Goal: Task Accomplishment & Management: Manage account settings

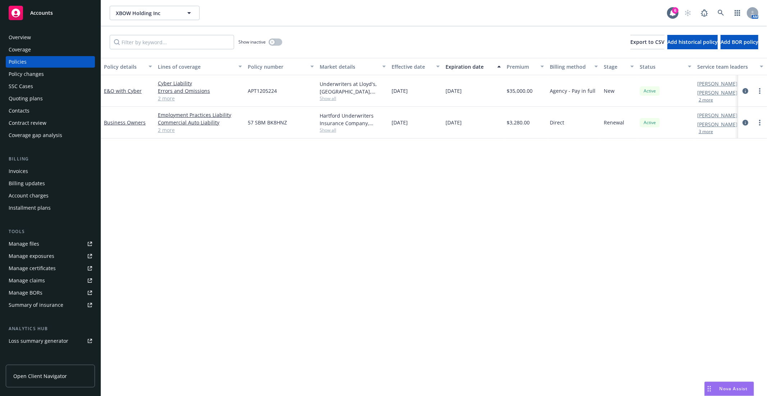
click at [20, 245] on div "Manage files" at bounding box center [24, 244] width 31 height 12
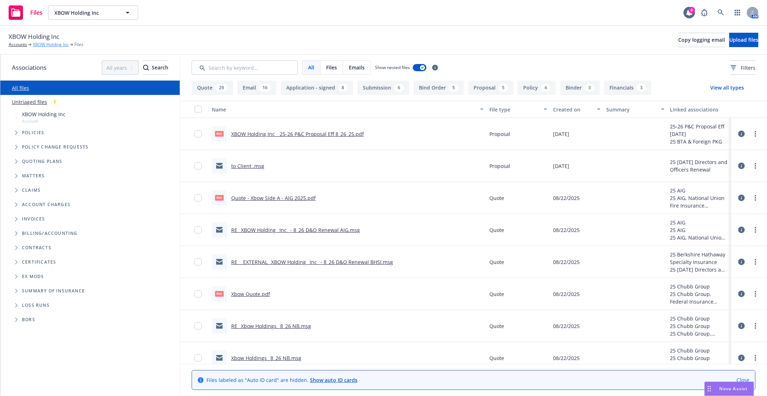
click at [52, 45] on link "XBOW Holding Inc" at bounding box center [51, 44] width 36 height 6
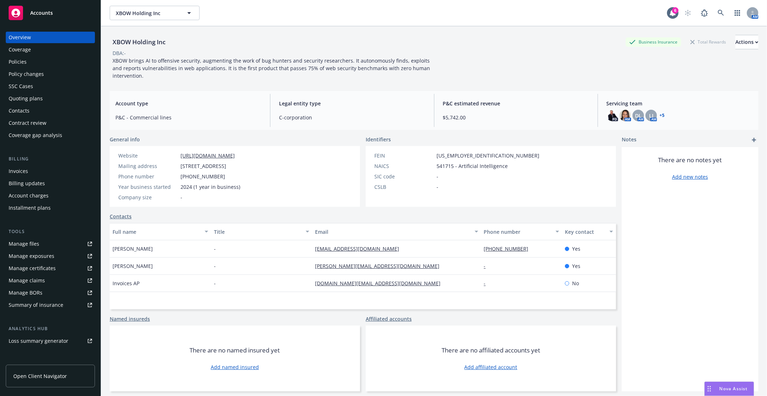
click at [28, 96] on div "Quoting plans" at bounding box center [26, 99] width 34 height 12
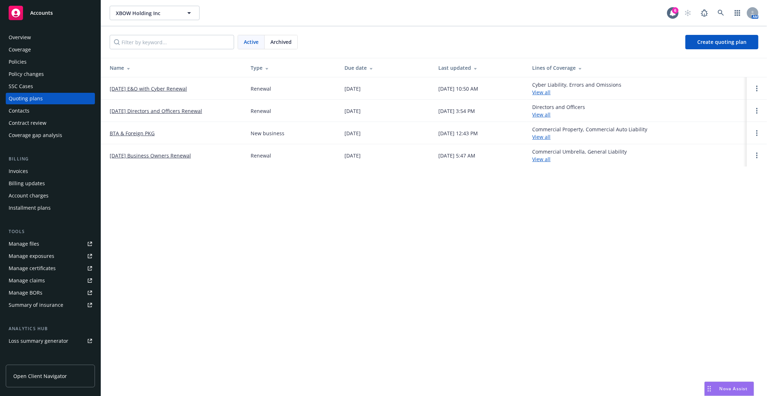
click at [174, 112] on link "[DATE] Directors and Officers Renewal" at bounding box center [156, 111] width 92 height 8
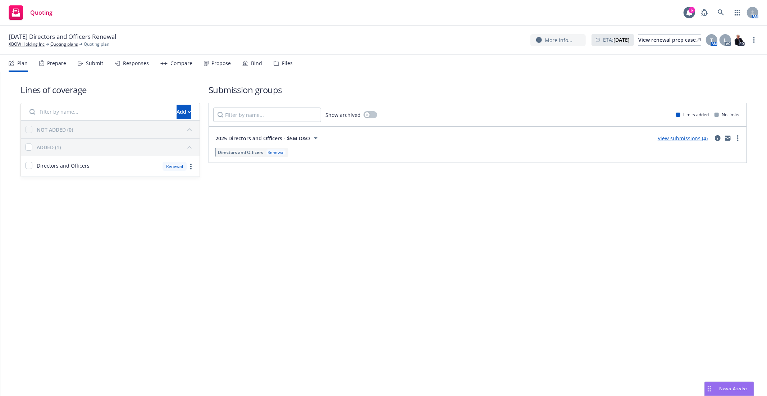
click at [669, 136] on link "View submissions (4)" at bounding box center [682, 138] width 50 height 7
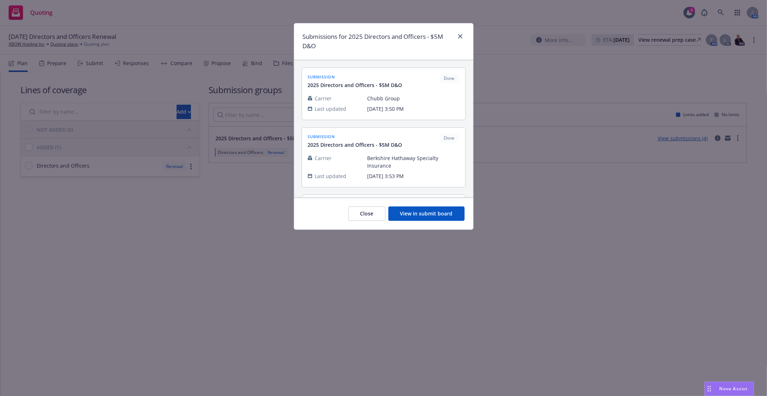
click at [411, 209] on button "View in submit board" at bounding box center [426, 213] width 76 height 14
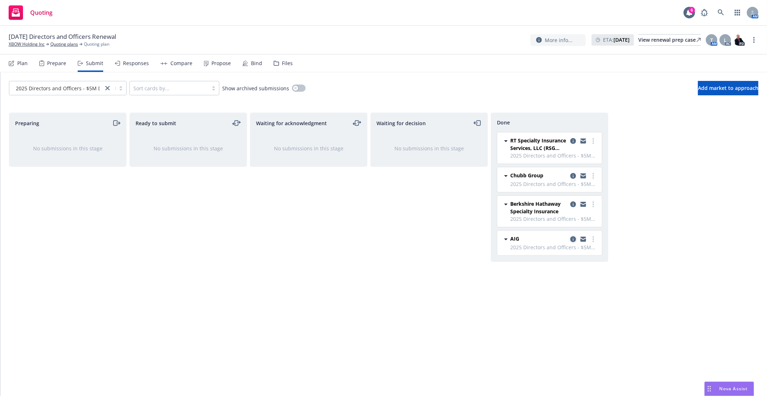
click at [574, 238] on icon "copy logging email" at bounding box center [573, 239] width 6 height 6
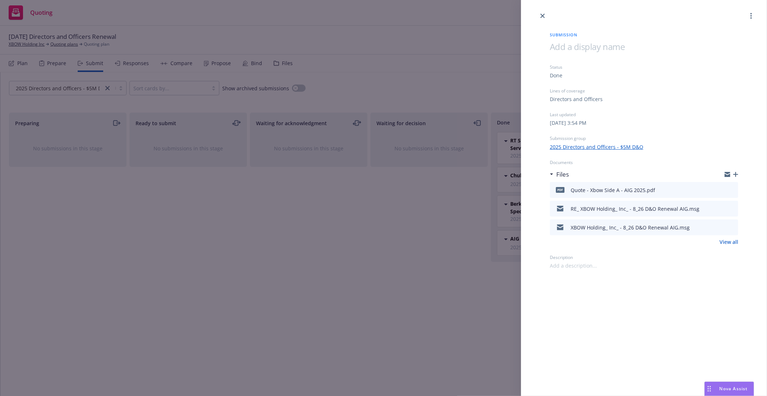
click at [315, 263] on div "Submission Status Done Lines of coverage Directors and Officers Last updated Fr…" at bounding box center [383, 198] width 767 height 396
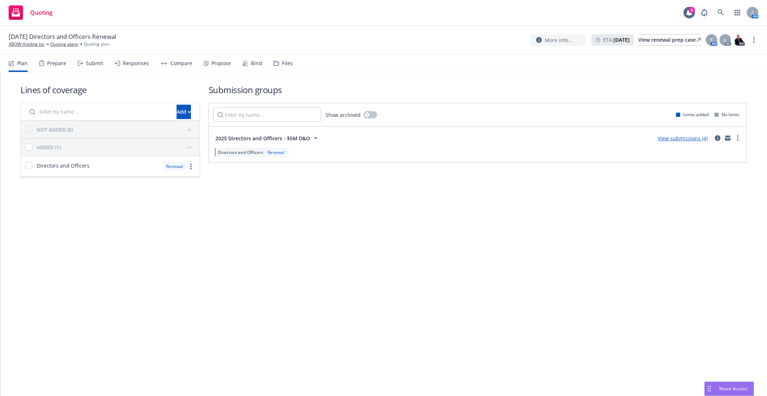
click at [292, 266] on div "Lines of coverage Add NOT ADDED (0) ADDED (1) Directors and Officers Renewal Su…" at bounding box center [383, 234] width 766 height 324
click at [306, 267] on div "Lines of coverage Add NOT ADDED (0) ADDED (1) Directors and Officers Renewal Su…" at bounding box center [383, 234] width 766 height 324
click at [343, 267] on div "Lines of coverage Add NOT ADDED (0) ADDED (1) Directors and Officers Renewal Su…" at bounding box center [383, 234] width 766 height 324
click at [57, 44] on link "Quoting plans" at bounding box center [64, 44] width 28 height 6
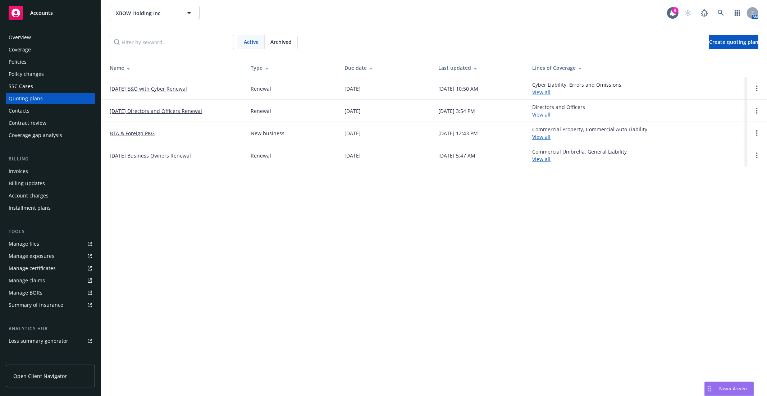
click at [139, 134] on link "BTA & Foreign PKG" at bounding box center [132, 133] width 45 height 8
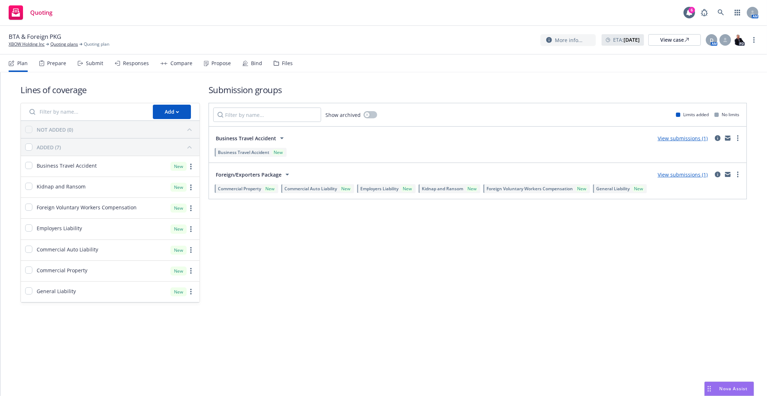
click at [676, 175] on link "View submissions (1)" at bounding box center [682, 174] width 50 height 7
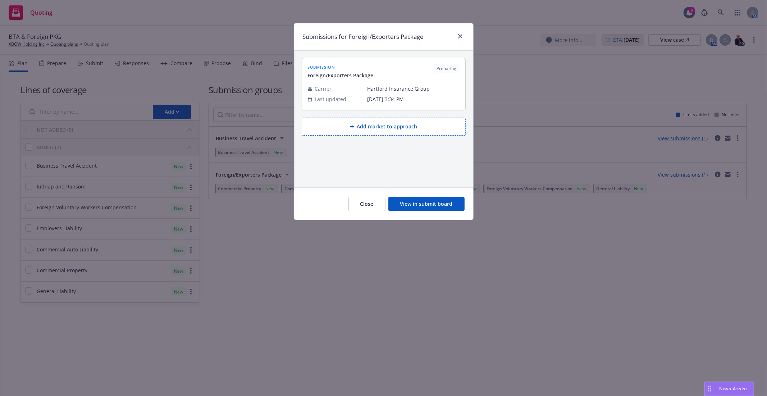
click at [425, 198] on button "View in submit board" at bounding box center [426, 204] width 76 height 14
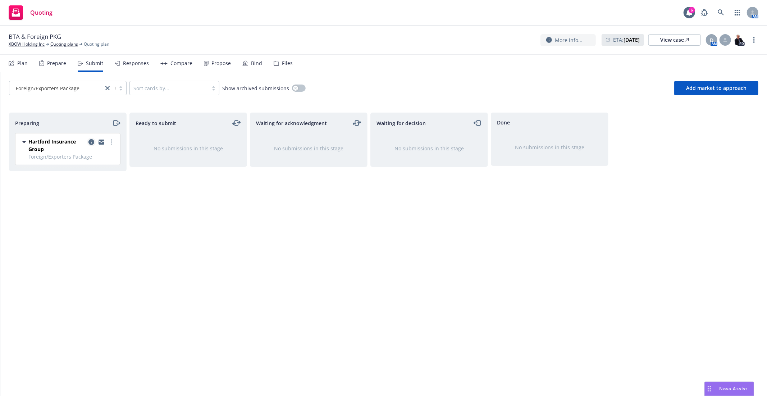
click at [93, 142] on icon "copy logging email" at bounding box center [91, 142] width 6 height 6
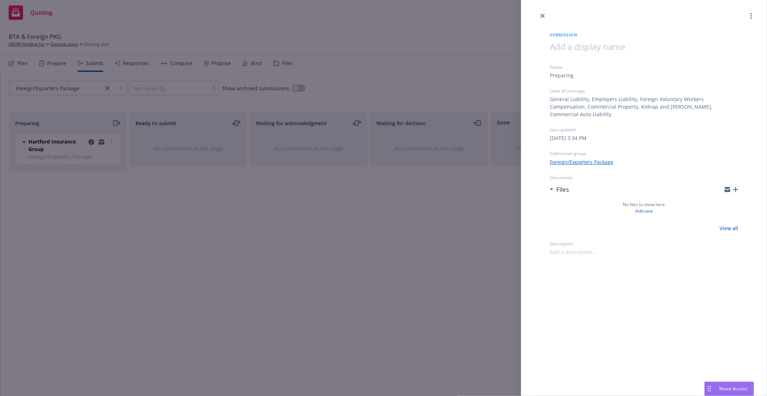
click at [340, 43] on div "Submission Status Preparing Lines of coverage General Liability, Employers Liab…" at bounding box center [383, 198] width 767 height 396
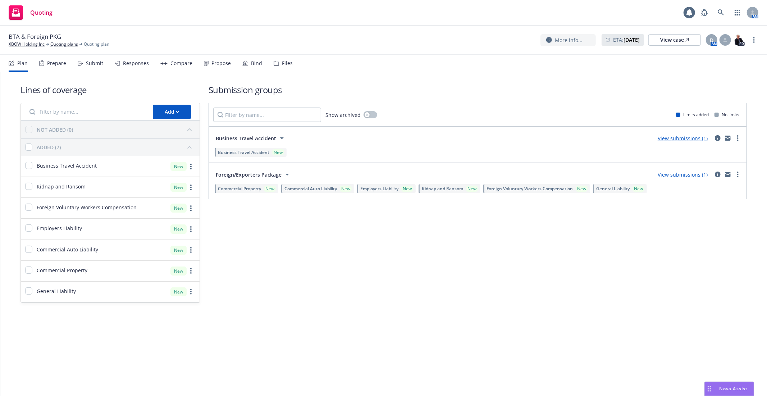
click at [691, 137] on link "View submissions (1)" at bounding box center [682, 138] width 50 height 7
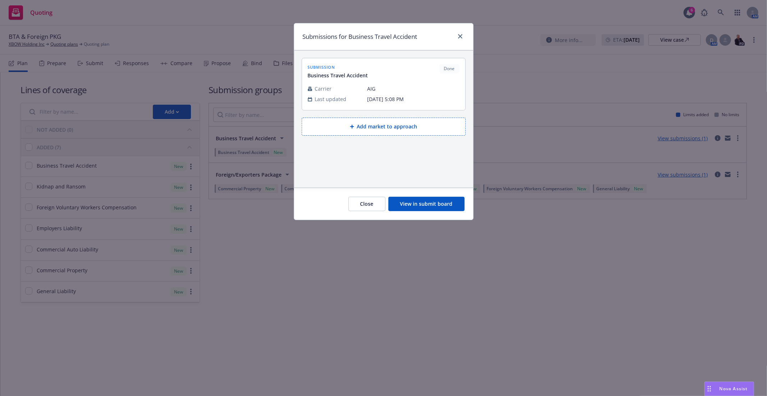
click at [416, 202] on button "View in submit board" at bounding box center [426, 204] width 76 height 14
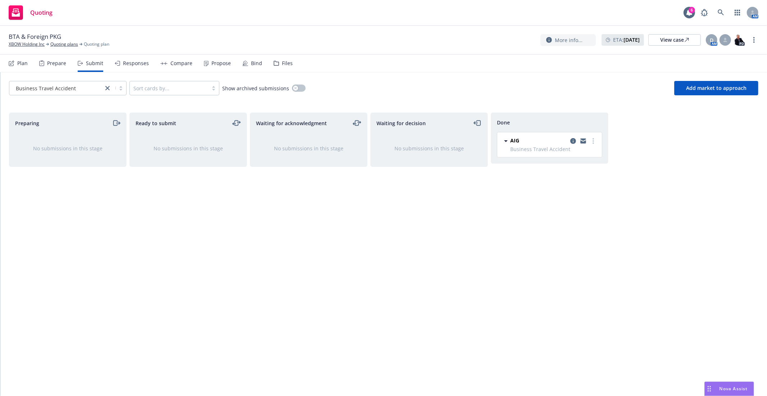
click at [127, 65] on div "Responses" at bounding box center [136, 63] width 26 height 6
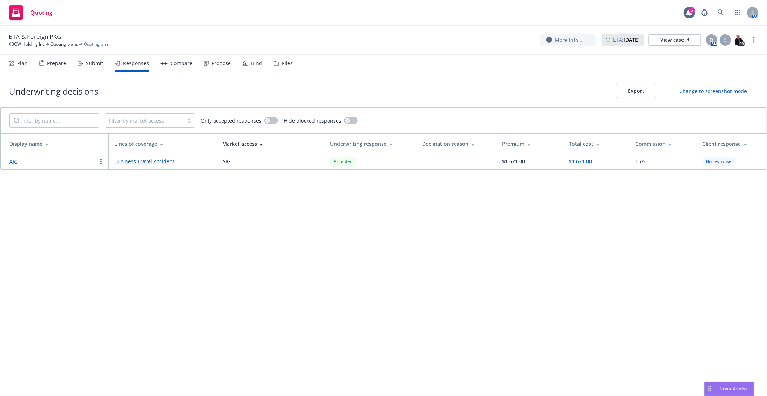
click at [183, 66] on div "Compare" at bounding box center [176, 63] width 32 height 17
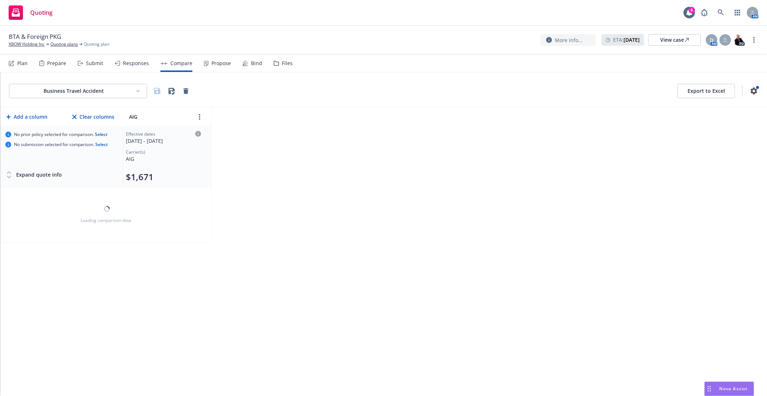
click at [212, 63] on div "Propose" at bounding box center [220, 63] width 19 height 6
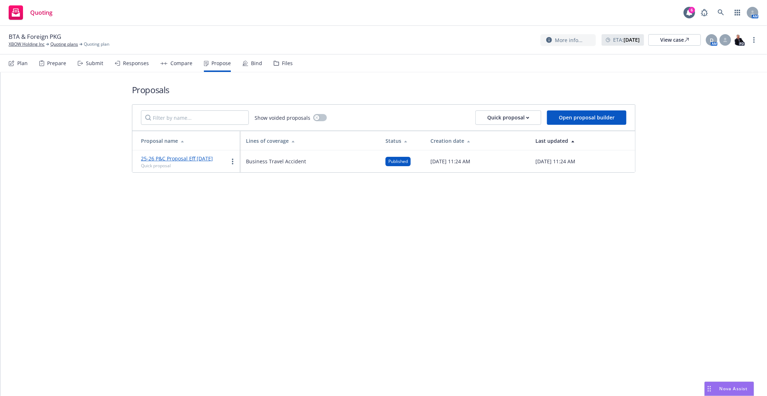
click at [244, 63] on icon at bounding box center [244, 63] width 1 height 1
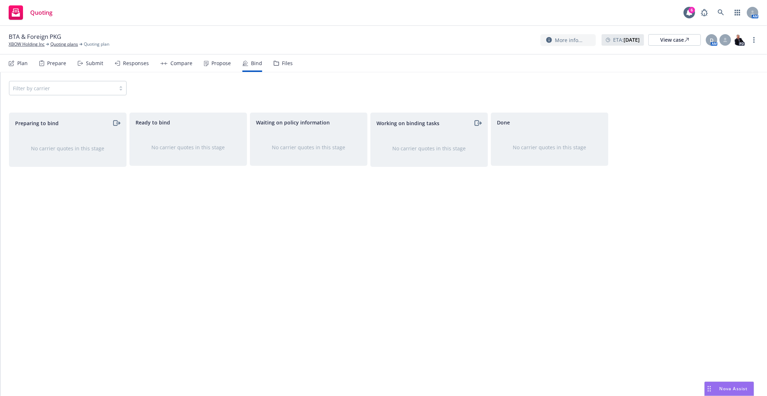
click at [124, 122] on div "Preparing to bind" at bounding box center [67, 123] width 117 height 20
click at [118, 123] on icon "moveRight" at bounding box center [118, 123] width 4 height 0
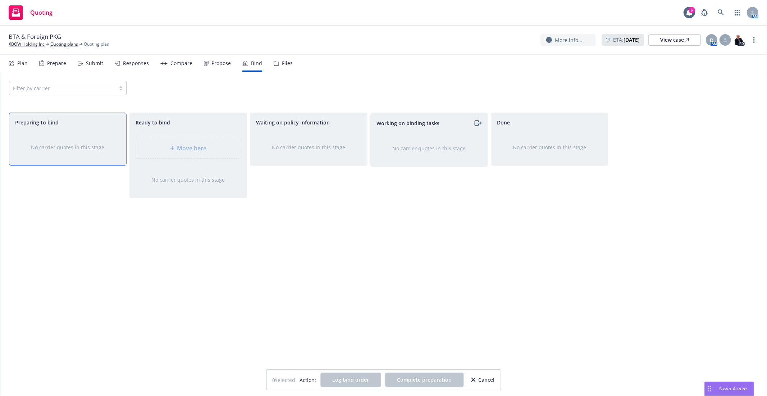
click at [68, 152] on div "No carrier quotes in this stage" at bounding box center [67, 147] width 117 height 31
click at [55, 92] on div "Filter by carrier" at bounding box center [68, 88] width 118 height 14
click at [55, 91] on div "Filter by carrier" at bounding box center [68, 88] width 118 height 14
click at [61, 84] on div "Filter by carrier" at bounding box center [68, 88] width 118 height 14
click at [90, 133] on div "No carrier quotes in this stage" at bounding box center [67, 147] width 117 height 31
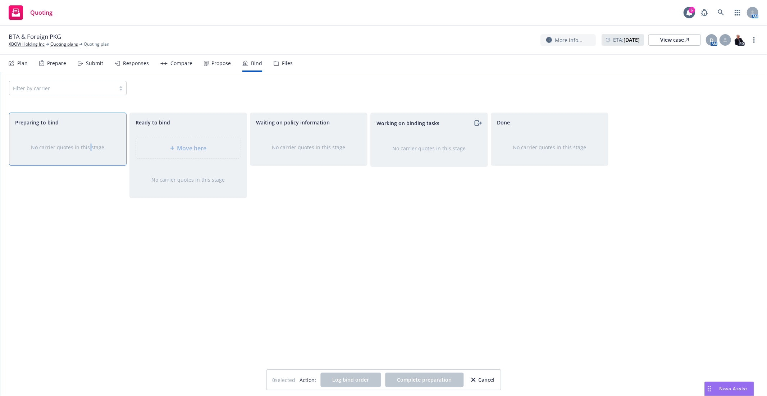
click at [253, 68] on div "Bind" at bounding box center [252, 63] width 20 height 17
click at [192, 63] on div "Plan Prepare Submit Responses Compare Propose Bind Files" at bounding box center [151, 63] width 284 height 17
click at [211, 64] on div "Propose" at bounding box center [220, 63] width 19 height 6
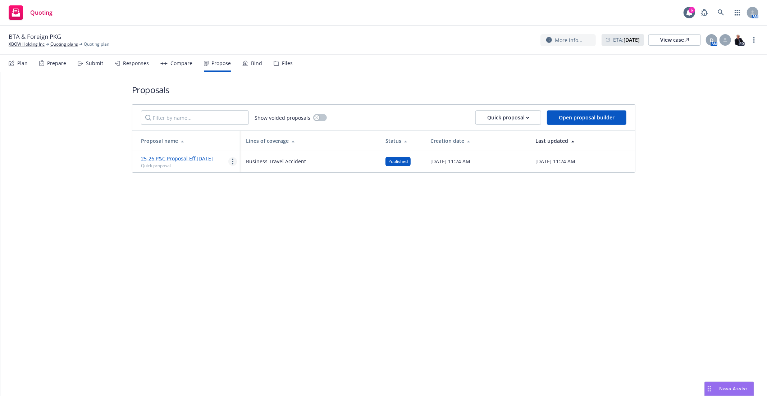
click at [232, 161] on circle "more" at bounding box center [232, 161] width 1 height 1
click at [203, 156] on link "25-26 P&C Proposal Eff 8/26/25" at bounding box center [177, 158] width 72 height 7
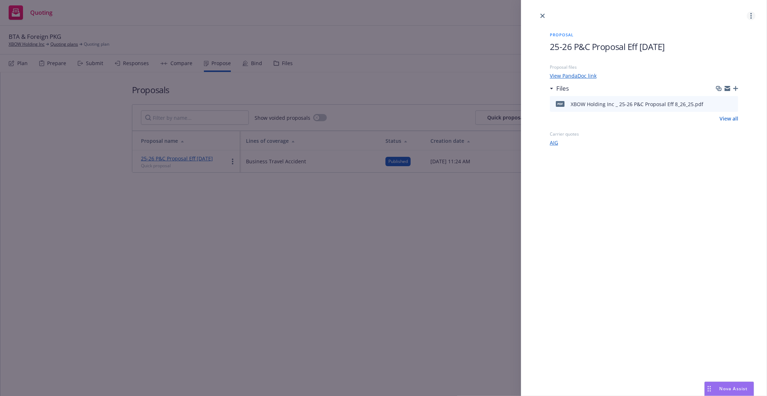
click at [749, 16] on link "more" at bounding box center [751, 16] width 9 height 9
click at [540, 15] on icon "close" at bounding box center [542, 16] width 4 height 4
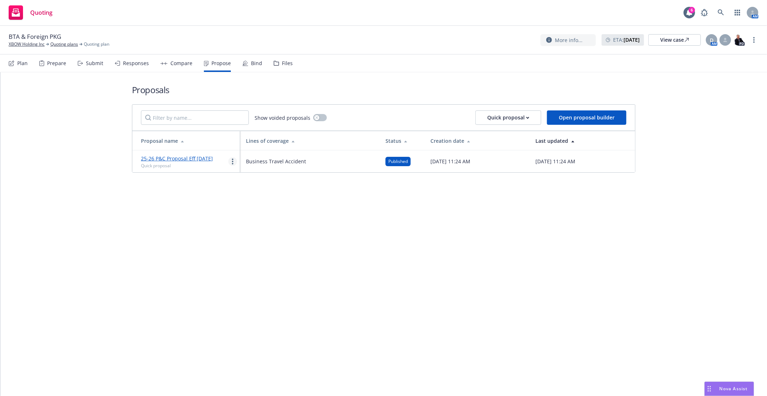
click at [232, 161] on circle "more" at bounding box center [232, 161] width 1 height 1
click at [252, 63] on div "Bind" at bounding box center [256, 63] width 11 height 6
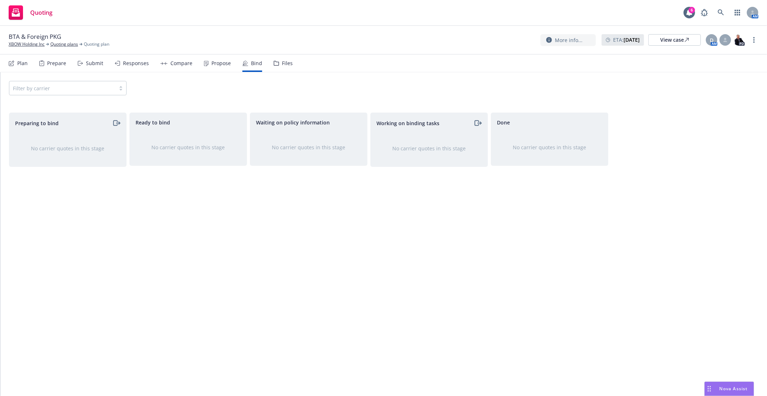
click at [73, 88] on div "Filter by carrier" at bounding box center [68, 88] width 118 height 14
click at [106, 91] on div "Filter by carrier" at bounding box center [68, 88] width 118 height 14
click at [133, 87] on div "Filter by carrier" at bounding box center [383, 88] width 749 height 14
click at [85, 166] on div at bounding box center [66, 165] width 114 height 3
click at [98, 144] on div "No carrier quotes in this stage" at bounding box center [67, 148] width 117 height 31
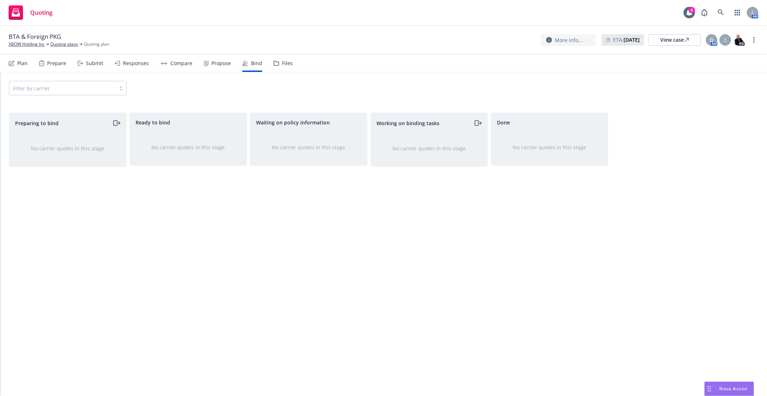
click at [218, 62] on div "Propose" at bounding box center [220, 63] width 19 height 6
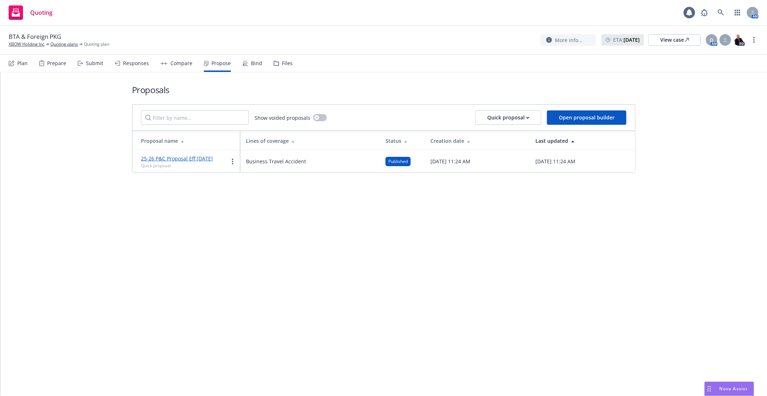
click at [183, 63] on div "Compare" at bounding box center [181, 63] width 22 height 6
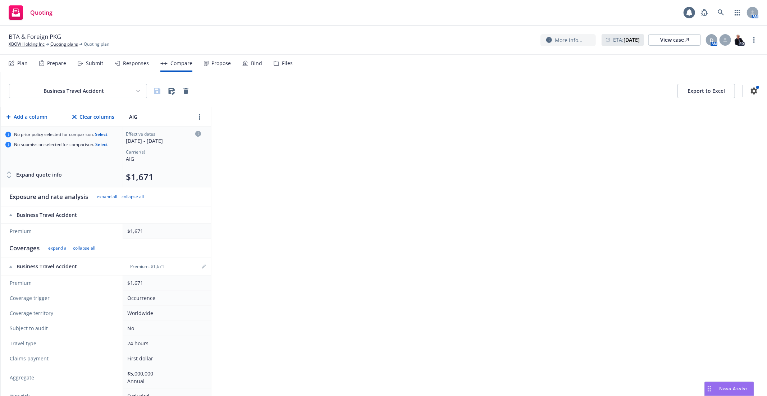
click at [143, 64] on div "Responses" at bounding box center [136, 63] width 26 height 6
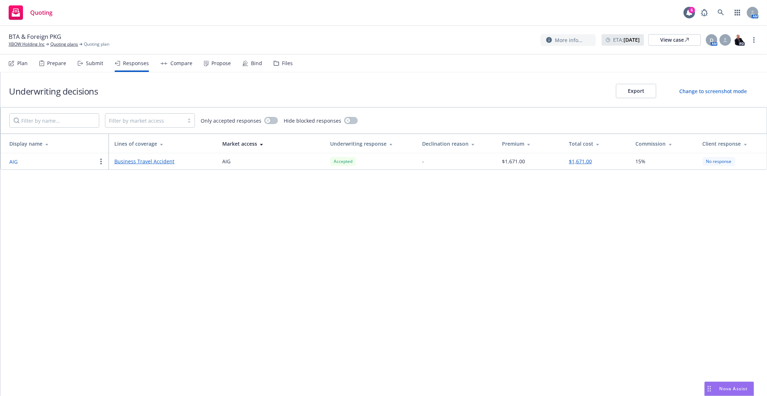
click at [98, 162] on button "button" at bounding box center [101, 161] width 9 height 9
click at [218, 67] on div "Propose" at bounding box center [217, 63] width 27 height 17
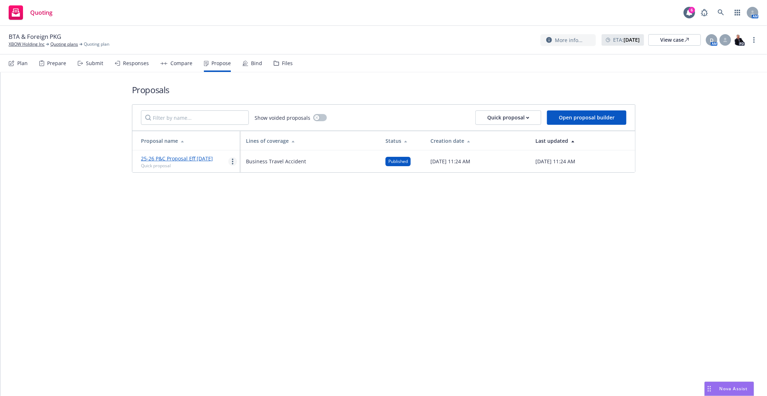
click at [228, 163] on div "25-26 P&C Proposal Eff 8/26/25 Quick proposal" at bounding box center [189, 161] width 96 height 15
click at [232, 162] on icon "more" at bounding box center [232, 162] width 1 height 6
click at [271, 206] on span "Log client response" at bounding box center [261, 207] width 64 height 7
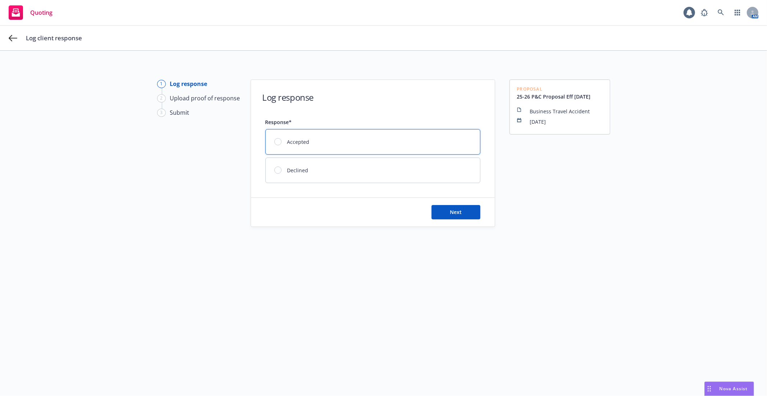
click at [281, 146] on div "Accepted" at bounding box center [373, 141] width 214 height 25
click at [445, 213] on button "Next" at bounding box center [455, 212] width 49 height 14
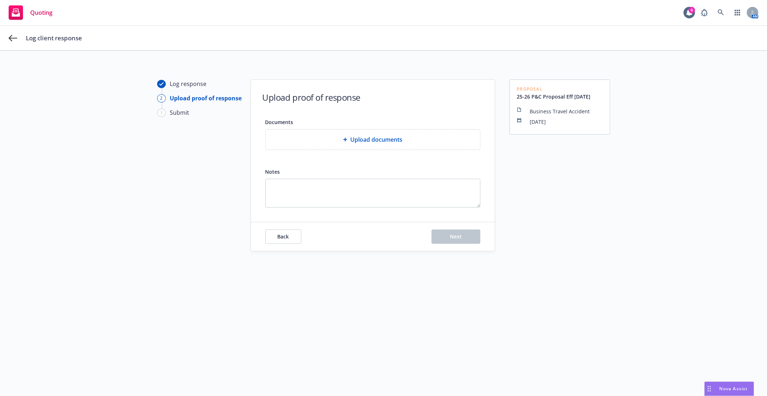
click at [353, 136] on span "Upload documents" at bounding box center [376, 139] width 52 height 9
click at [389, 143] on span "Upload documents" at bounding box center [376, 139] width 52 height 9
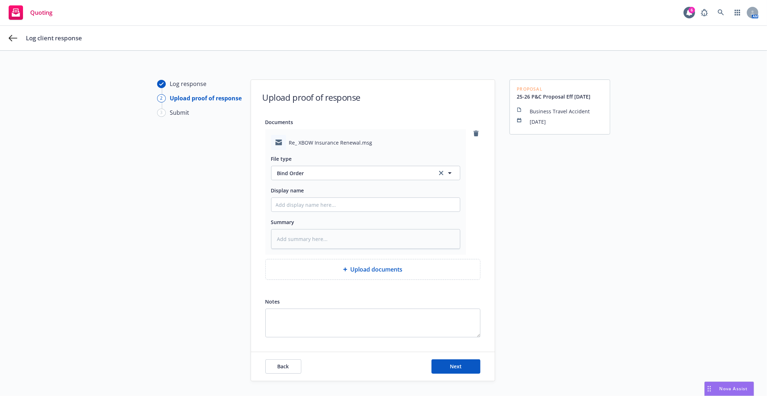
scroll to position [32, 0]
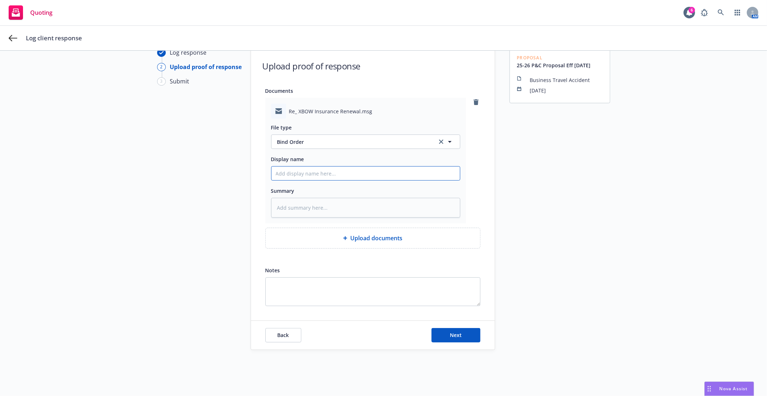
click at [297, 178] on input "Display name" at bounding box center [365, 173] width 188 height 14
type textarea "x"
type input "2"
type textarea "x"
type input "25"
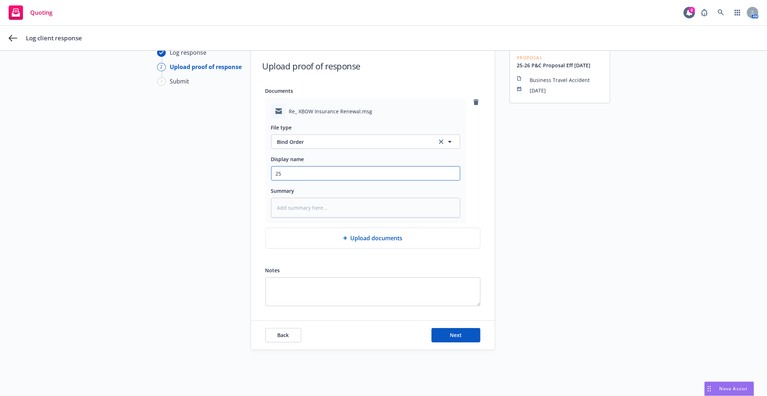
type textarea "x"
type input "25-"
type textarea "x"
type input "25-2"
type textarea "x"
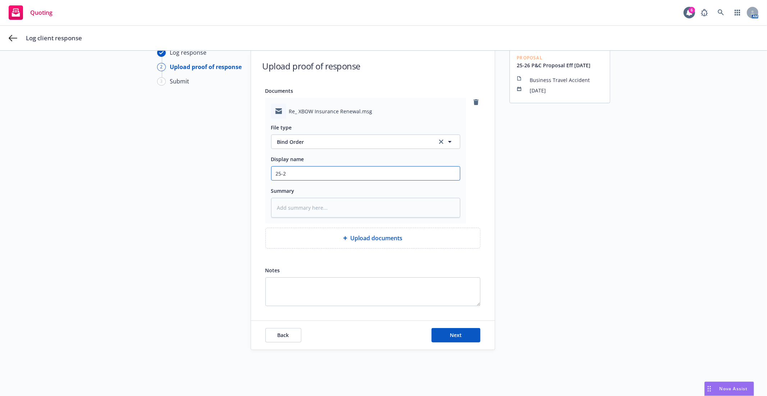
type input "25-26"
type textarea "x"
type input "25-26"
type textarea "x"
type input "25-26 B"
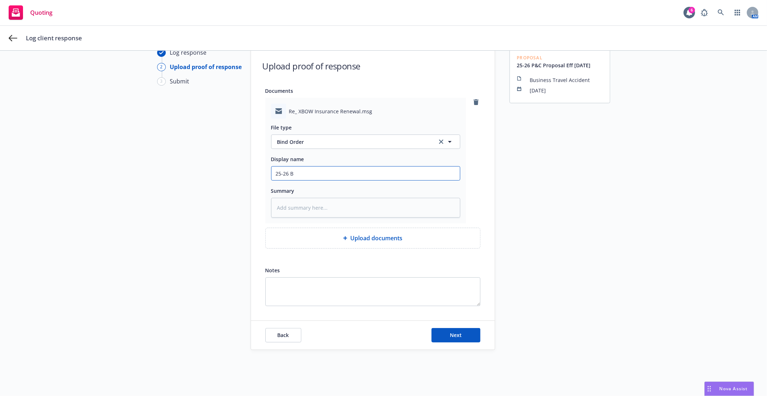
type textarea "x"
type input "25-26 BT"
type textarea "x"
type input "25-26 BTA"
type textarea "x"
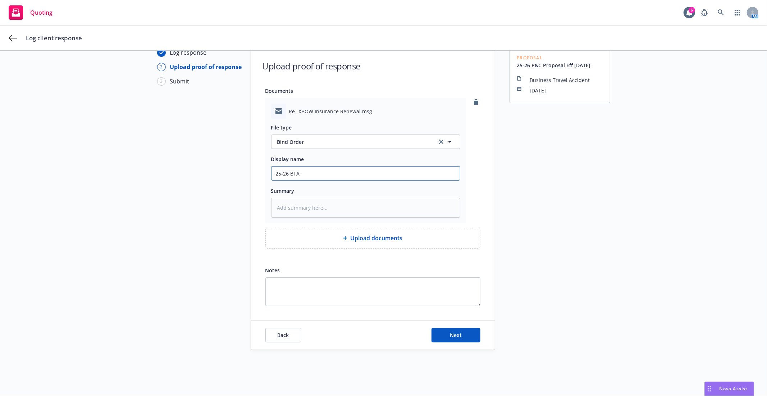
type input "25-26 BT"
type textarea "x"
type input "25-26 B"
type textarea "x"
type input "25-26"
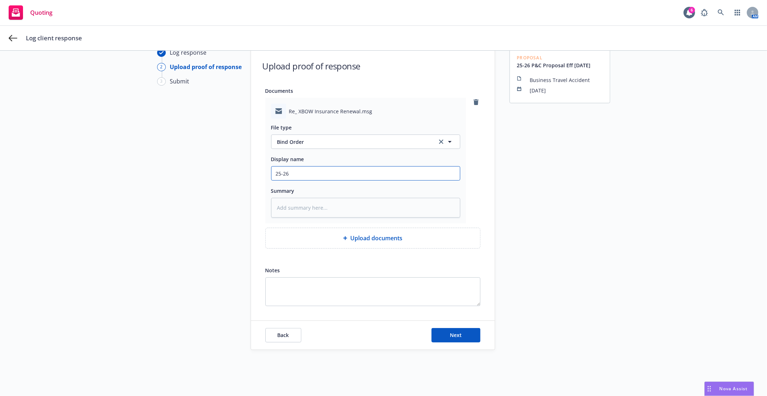
type textarea "x"
type input "25-26"
type textarea "x"
type input "25-26"
type textarea "x"
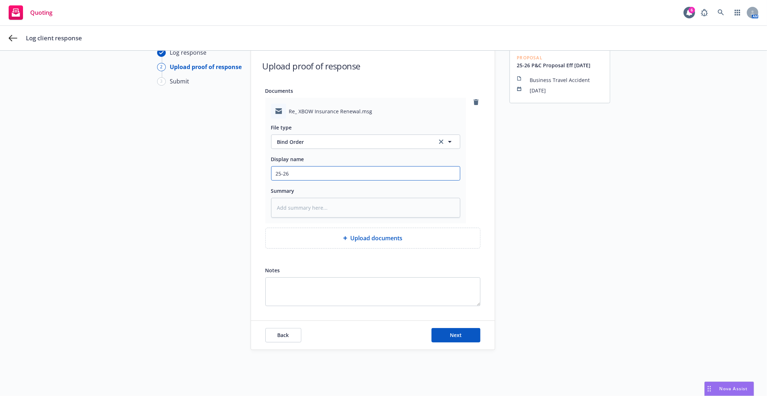
type input "25-26 B"
type textarea "x"
type input "25-26 BO"
type textarea "x"
type input "25-26 BOP"
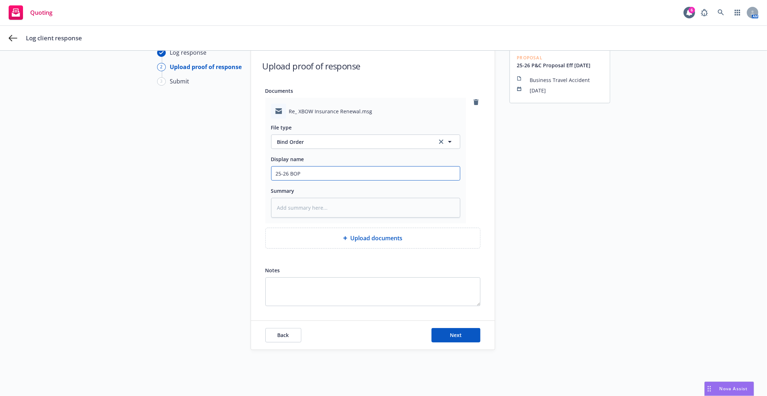
type textarea "x"
type input "25-26 BOP"
type textarea "x"
type input "25-26 BOP a"
type textarea "x"
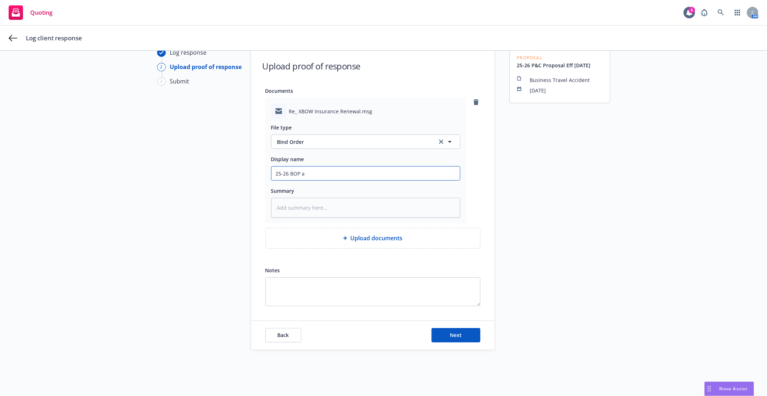
type input "25-26 BOP an"
type textarea "x"
type input "25-26 BOP and"
type textarea "x"
type input "25-26 BOP and"
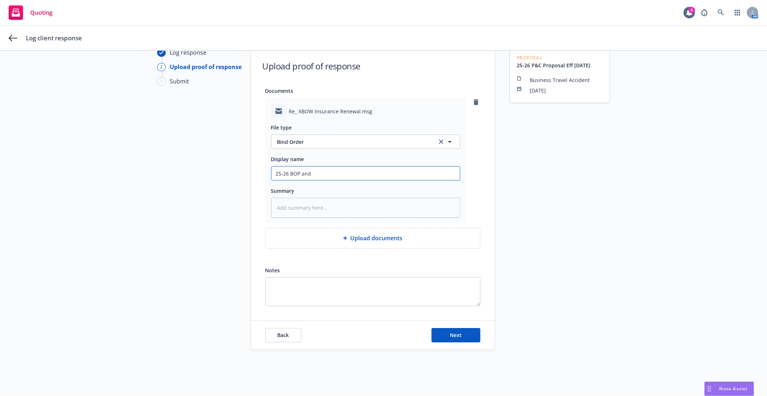
type textarea "x"
type input "25-26 BOP and B"
type textarea "x"
type input "25-26 BOP and BT"
type textarea "x"
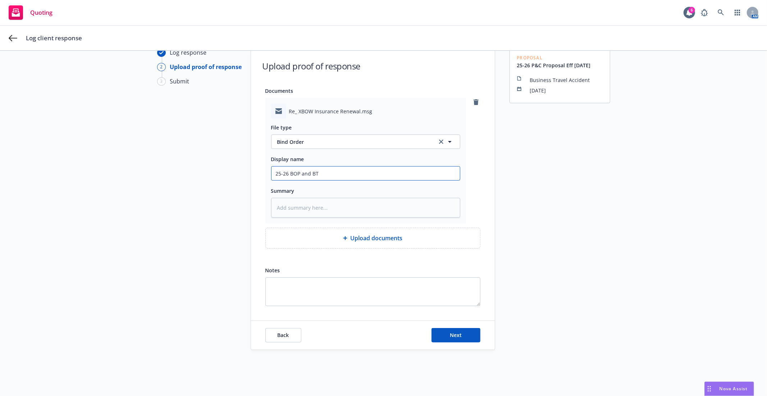
type input "25-26 BOP and BTA"
type textarea "x"
type input "25-26 BOP and BTA"
type textarea "x"
type input "25-26 BOP and BTA B"
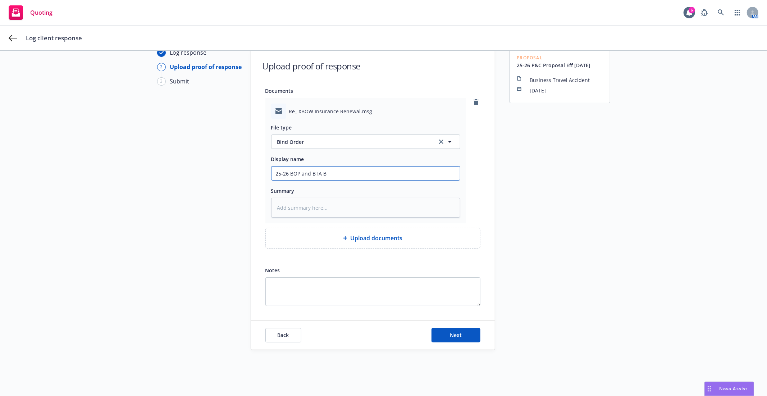
type textarea "x"
type input "25-26 BOP and BTA Bi"
type textarea "x"
type input "25-26 BOP and BTA Bin"
type textarea "x"
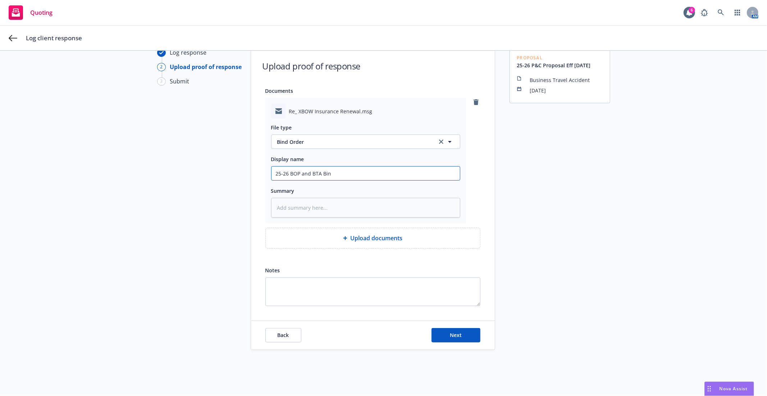
type input "25-26 BOP and BTA Bind"
type textarea "x"
type input "25-26 BOP and BTA Bind"
type textarea "x"
type input "25-26 BOP and BTA Bind O"
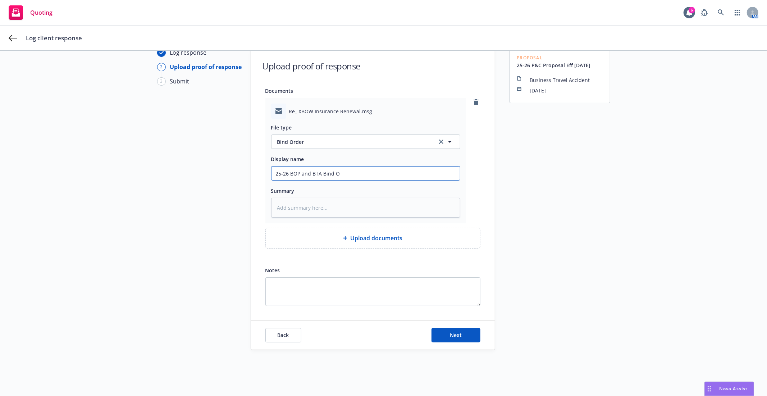
type textarea "x"
type input "25-26 BOP and BTA Bind Or"
type textarea "x"
type input "25-26 BOP and BTA Bind Ord"
type textarea "x"
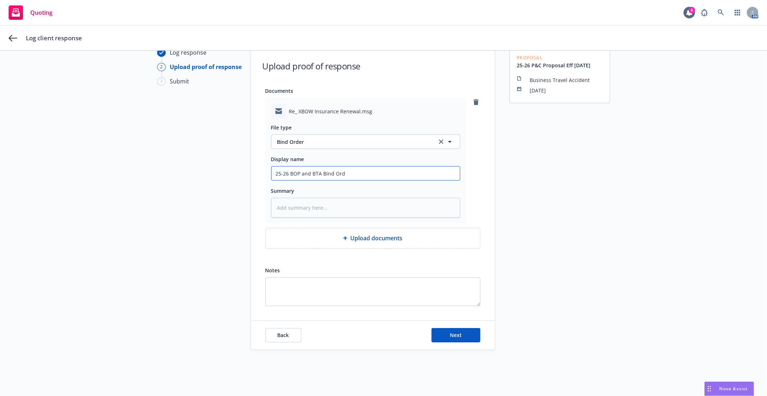
type input "25-26 BOP and BTA Bind Orde"
type textarea "x"
type input "25-26 BOP and BTA Bind Order"
click at [287, 171] on input "25-26 BOP and BTA Bind Order" at bounding box center [365, 173] width 188 height 14
type textarea "x"
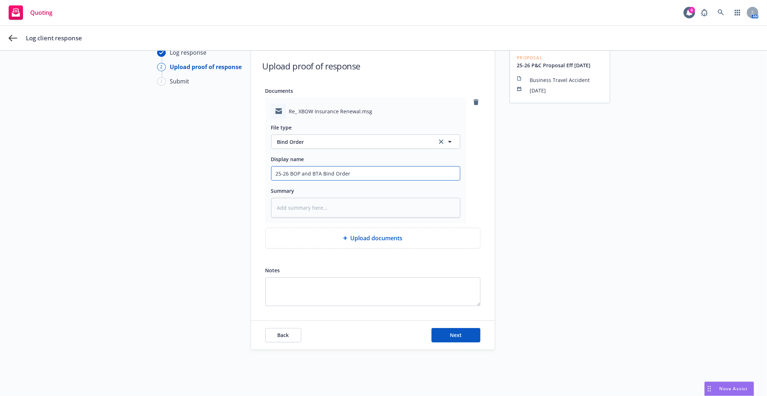
type input "25-26 XBOP and BTA Bind Order"
type textarea "x"
type input "25-26 XBBOP and BTA Bind Order"
type textarea "x"
type input "25-26 XBOBOP and BTA Bind Order"
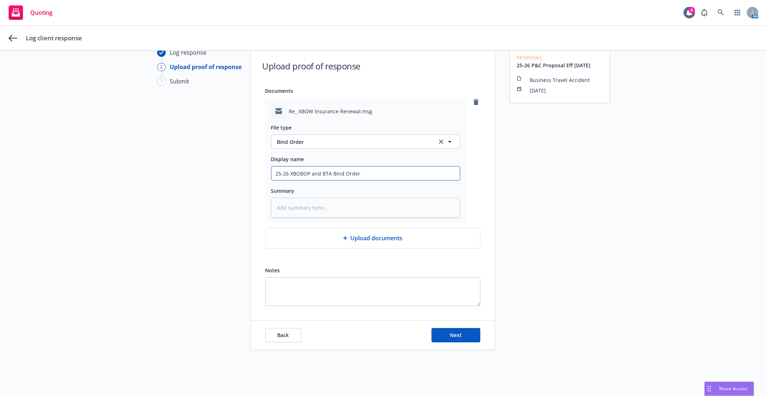
type textarea "x"
type input "25-26 XBOWBOP and BTA Bind Order"
type textarea "x"
type input "25-26 XBOW BOP and BTA Bind Order"
click at [465, 330] on button "Next" at bounding box center [455, 335] width 49 height 14
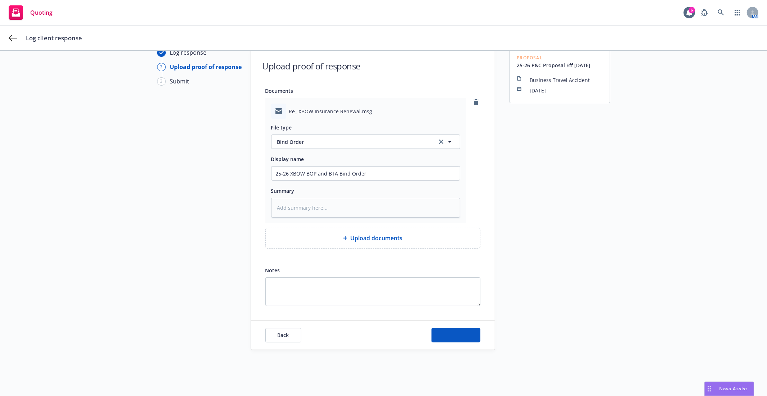
type textarea "x"
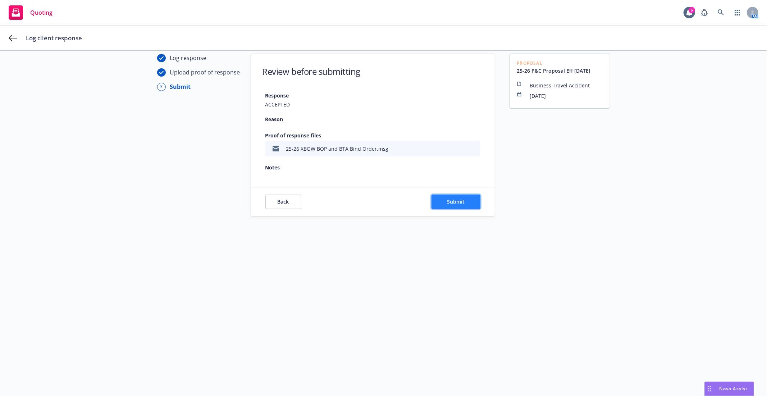
click at [458, 208] on button "Submit" at bounding box center [455, 201] width 49 height 14
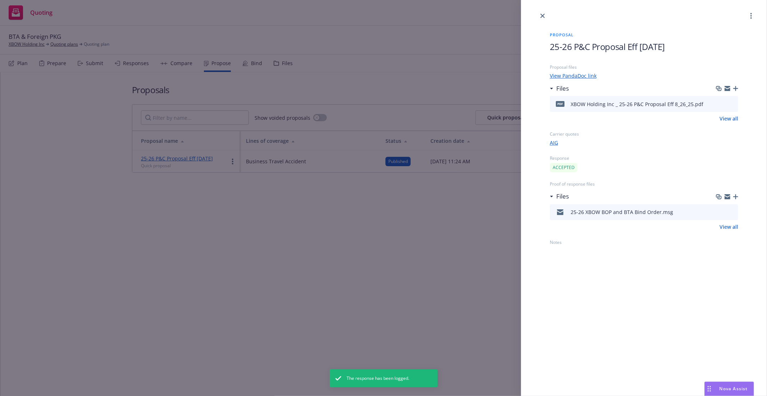
click at [423, 260] on div "Proposal 25-26 P&C Proposal Eff 8/26/25 Proposal files View PandaDoc link Files…" at bounding box center [383, 198] width 767 height 396
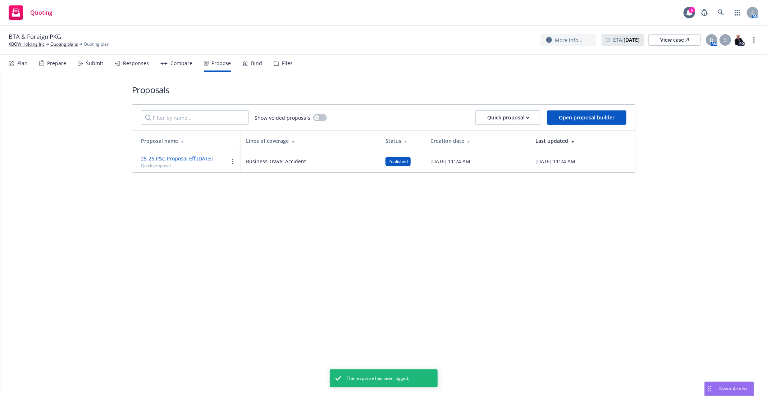
click at [243, 62] on icon at bounding box center [245, 63] width 6 height 6
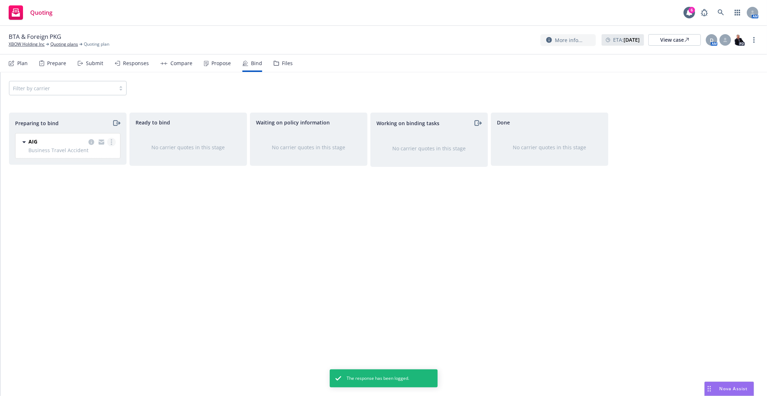
click at [111, 141] on icon "more" at bounding box center [111, 142] width 1 height 6
click at [211, 224] on div "Ready to bind No carrier quotes in this stage" at bounding box center [188, 247] width 118 height 268
click at [120, 123] on icon "moveRight" at bounding box center [116, 123] width 8 height 9
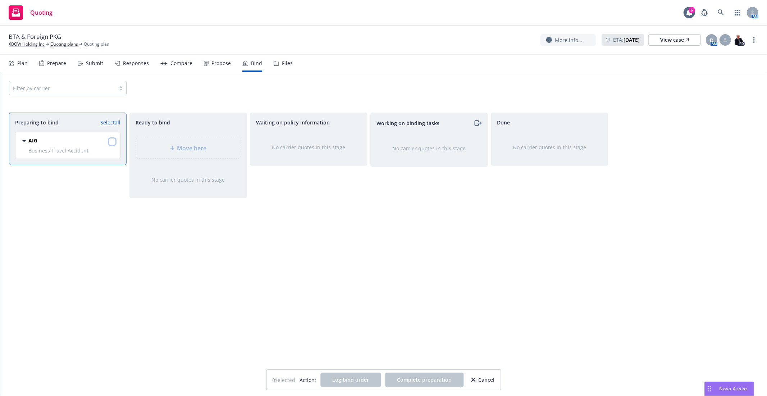
click at [113, 144] on input "checkbox" at bounding box center [112, 141] width 7 height 7
checkbox input "true"
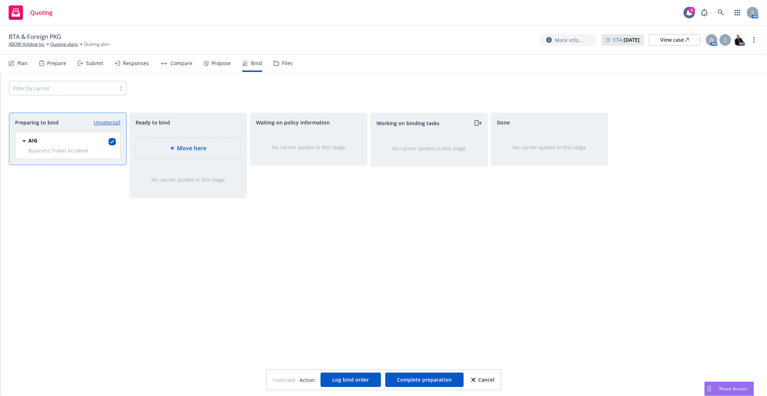
click at [181, 150] on span "Move here" at bounding box center [191, 148] width 29 height 9
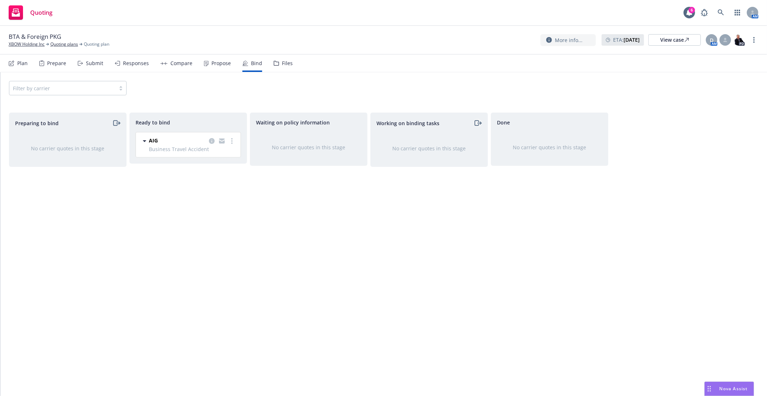
click at [479, 121] on icon "moveRight" at bounding box center [477, 123] width 8 height 9
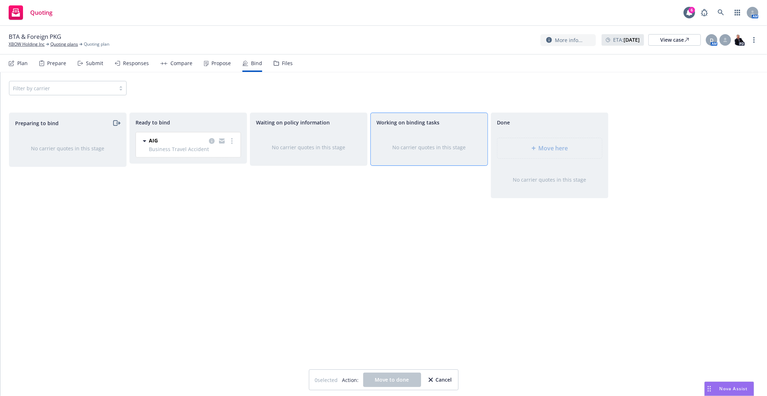
click at [412, 140] on div "No carrier quotes in this stage" at bounding box center [429, 147] width 117 height 31
click at [200, 125] on div "Ready to bind" at bounding box center [188, 123] width 105 height 8
click at [465, 206] on div "Working on binding tasks No carrier quotes in this stage" at bounding box center [429, 247] width 118 height 268
click at [505, 121] on span "Done" at bounding box center [503, 123] width 13 height 8
click at [283, 96] on div "Filter by carrier" at bounding box center [383, 88] width 766 height 32
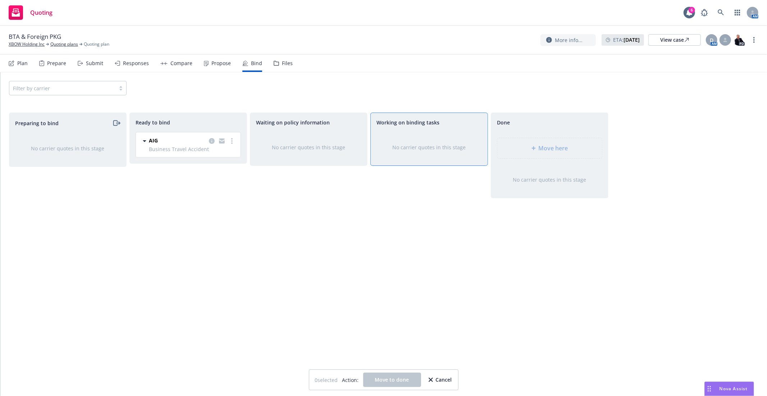
click at [211, 64] on div "Propose" at bounding box center [220, 63] width 19 height 6
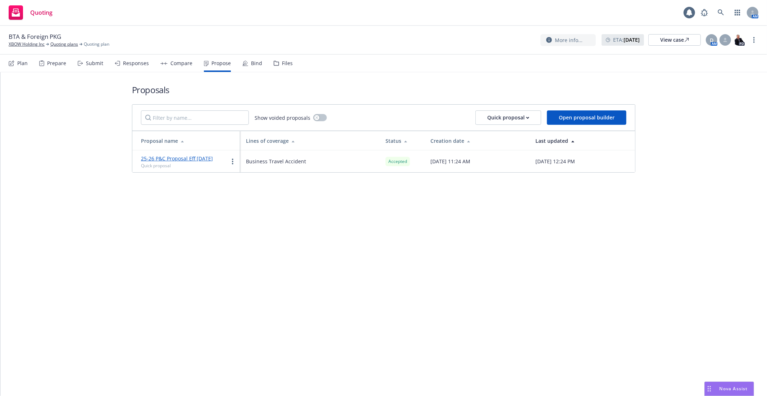
click at [246, 64] on icon at bounding box center [245, 63] width 6 height 6
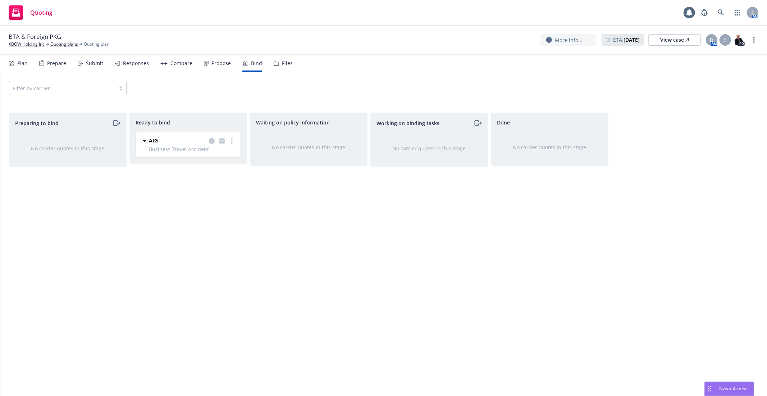
click at [305, 224] on div "Waiting on policy information No carrier quotes in this stage" at bounding box center [309, 247] width 118 height 268
click at [231, 144] on circle "more" at bounding box center [231, 142] width 1 height 1
click at [114, 193] on div "Preparing to bind No carrier quotes in this stage" at bounding box center [68, 247] width 118 height 268
click at [233, 142] on link "more" at bounding box center [232, 141] width 9 height 9
click at [218, 156] on span "Log bind order" at bounding box center [197, 155] width 53 height 7
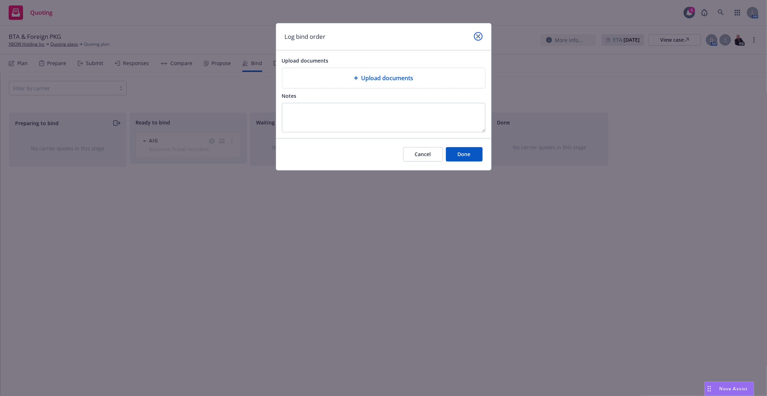
click at [481, 36] on link "close" at bounding box center [478, 36] width 9 height 9
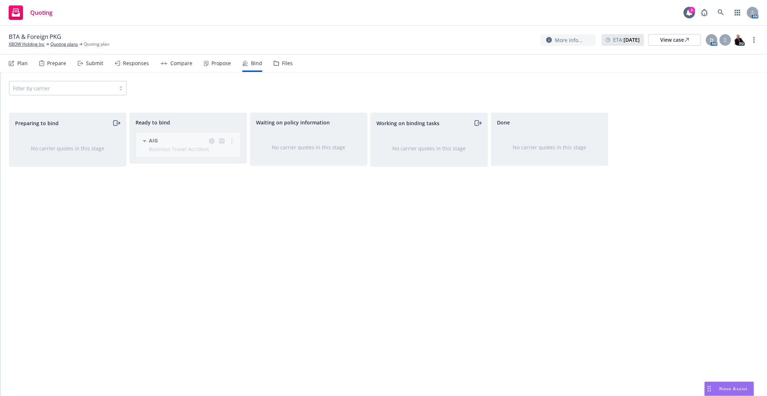
click at [249, 215] on div "Preparing to bind No carrier quotes in this stage Ready to bind AIG Business Tr…" at bounding box center [383, 247] width 749 height 268
click at [228, 145] on div "AIG Business Travel Accident 08/26/2025 - 08/26/2026 Tuesday, August 26, 2025 a…" at bounding box center [187, 147] width 114 height 31
click at [232, 141] on div "AIG Business Travel Accident 08/26/2025 - 08/26/2026 Tuesday, August 26, 2025 a…" at bounding box center [187, 147] width 114 height 31
click at [211, 60] on div "Propose" at bounding box center [220, 63] width 19 height 6
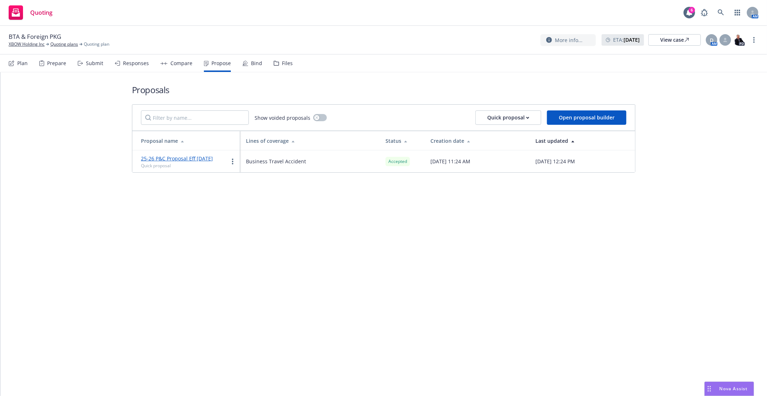
click at [251, 60] on div "Bind" at bounding box center [256, 63] width 11 height 6
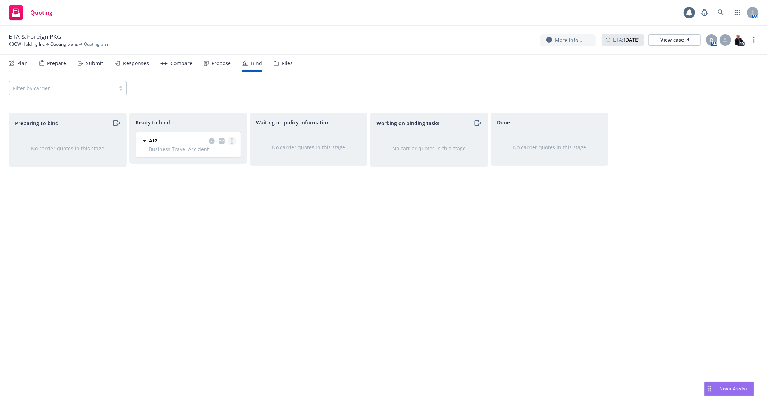
click at [233, 138] on link "more" at bounding box center [232, 141] width 9 height 9
click at [218, 199] on span "Invoice this quote" at bounding box center [201, 198] width 60 height 7
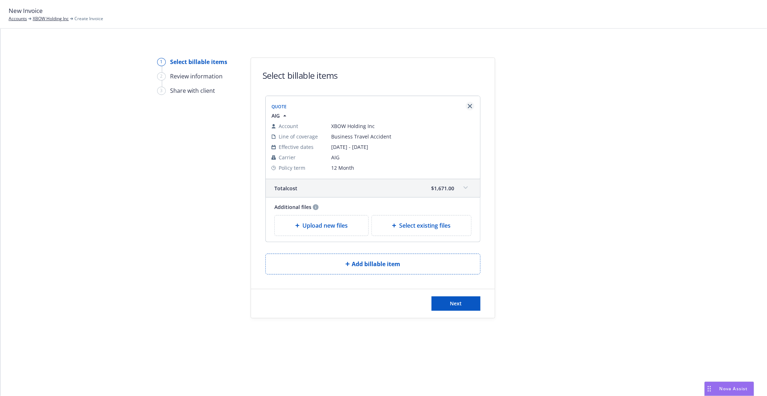
click at [472, 107] on link "Remove browser" at bounding box center [470, 106] width 9 height 9
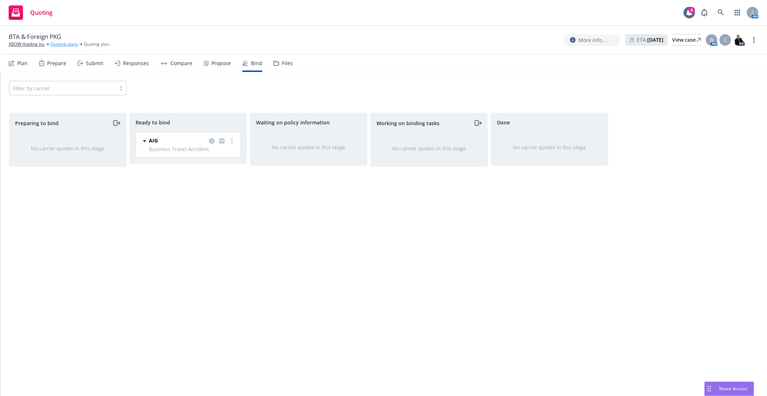
click at [62, 43] on link "Quoting plans" at bounding box center [64, 44] width 28 height 6
